Goal: Task Accomplishment & Management: Manage account settings

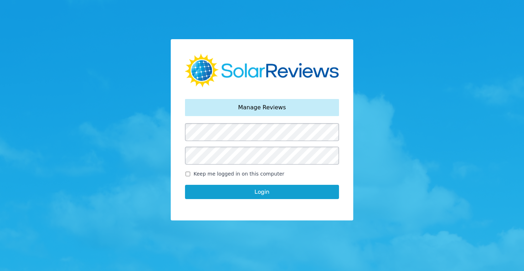
click at [189, 174] on input "Keep me logged in on this computer" at bounding box center [188, 174] width 6 height 5
checkbox input "true"
click at [266, 193] on button "Login" at bounding box center [262, 192] width 154 height 14
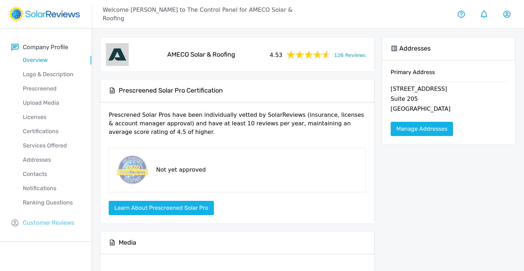
click at [52, 224] on p "Customer Reviews" at bounding box center [49, 223] width 52 height 9
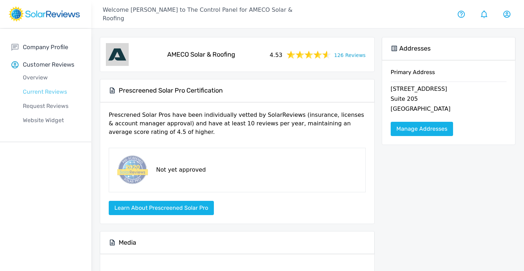
click at [40, 93] on p "Current Reviews" at bounding box center [51, 92] width 80 height 9
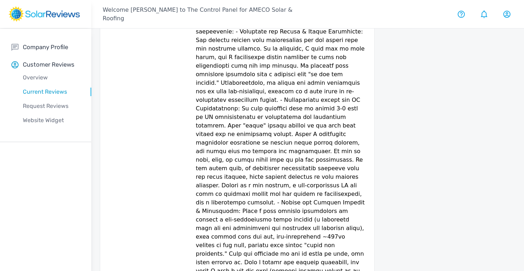
scroll to position [80, 0]
